Goal: Task Accomplishment & Management: Use online tool/utility

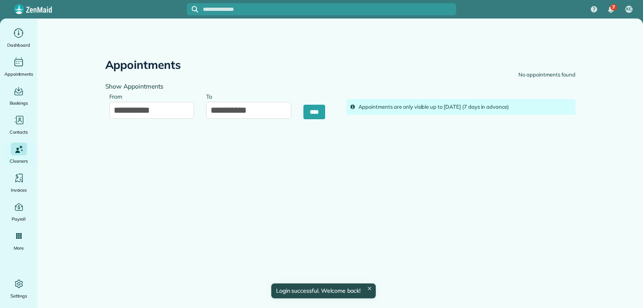
type input "**********"
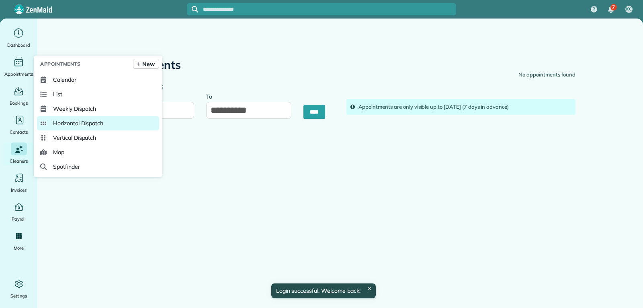
click at [74, 124] on span "Horizontal Dispatch" at bounding box center [78, 123] width 50 height 8
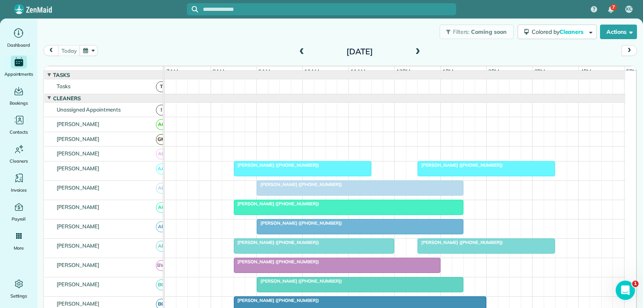
click at [102, 100] on div "Cleaners" at bounding box center [106, 98] width 125 height 9
